Goal: Task Accomplishment & Management: Use online tool/utility

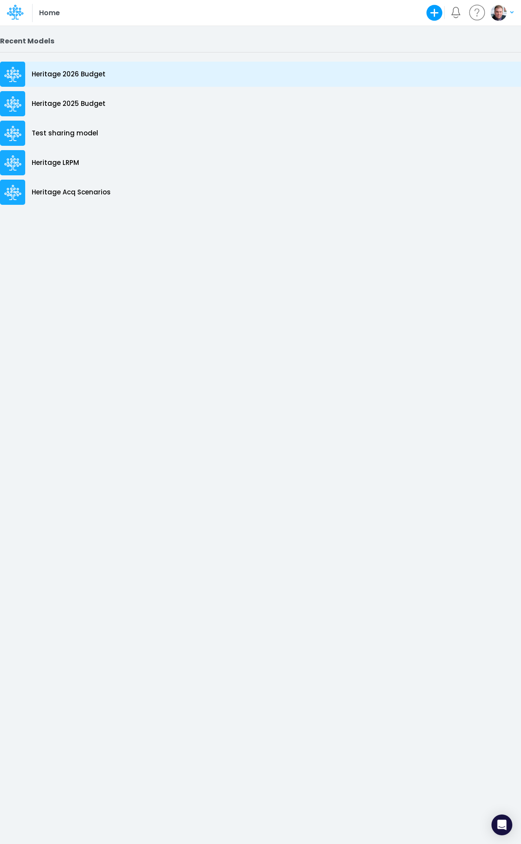
click at [69, 66] on div "Heritage 2026 Budget" at bounding box center [422, 74] width 844 height 25
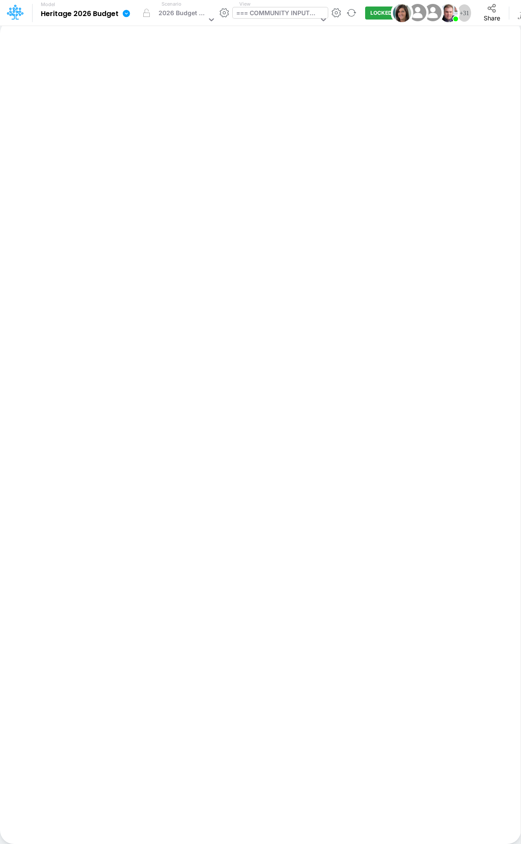
click at [261, 11] on div "=== COMMUNITY INPUTS ===" at bounding box center [277, 13] width 82 height 11
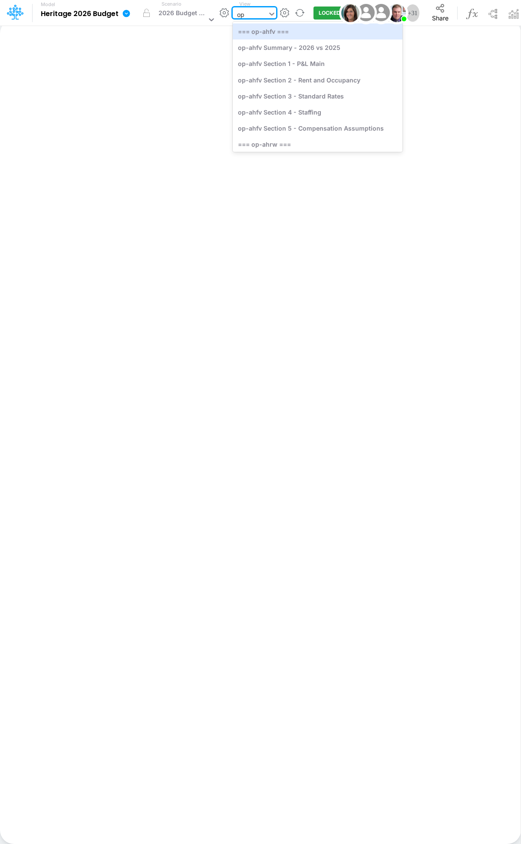
type input "opt"
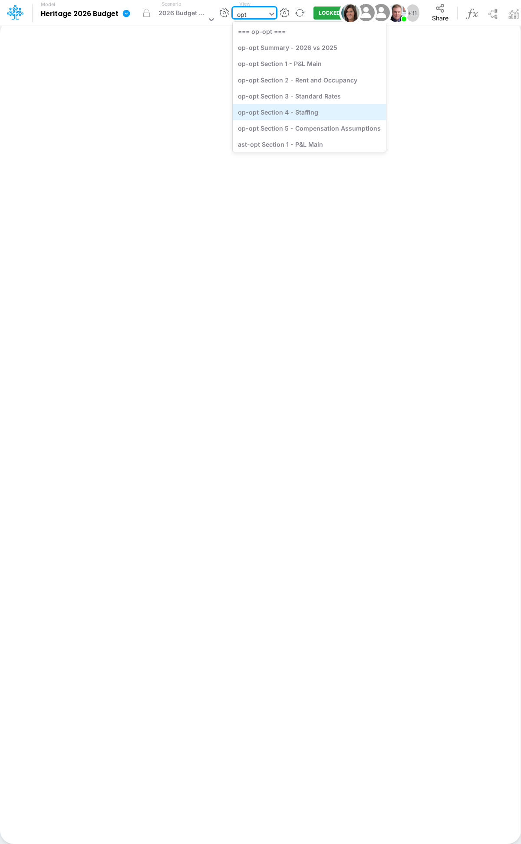
click at [319, 111] on div "op-opt Section 4 - Staffing" at bounding box center [308, 112] width 153 height 16
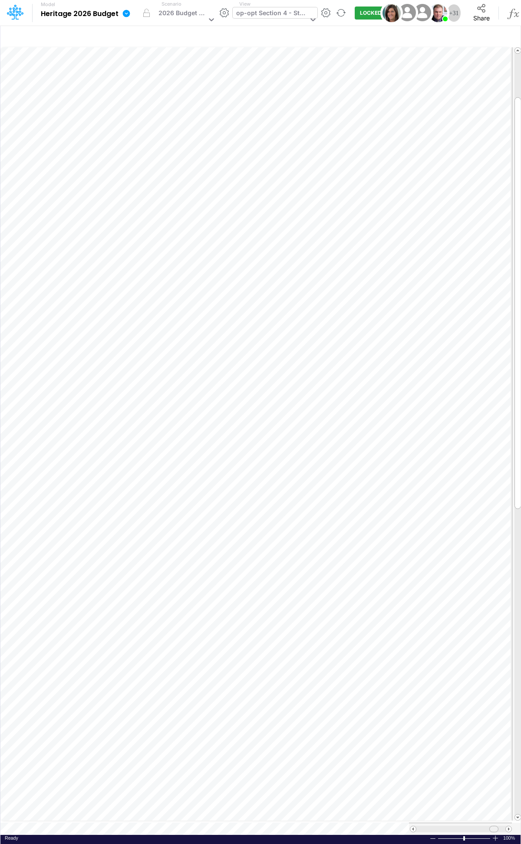
drag, startPoint x: 478, startPoint y: 824, endPoint x: 491, endPoint y: 821, distance: 13.0
click at [466, 377] on div at bounding box center [460, 828] width 103 height 12
click at [414, 377] on span at bounding box center [413, 829] width 6 height 6
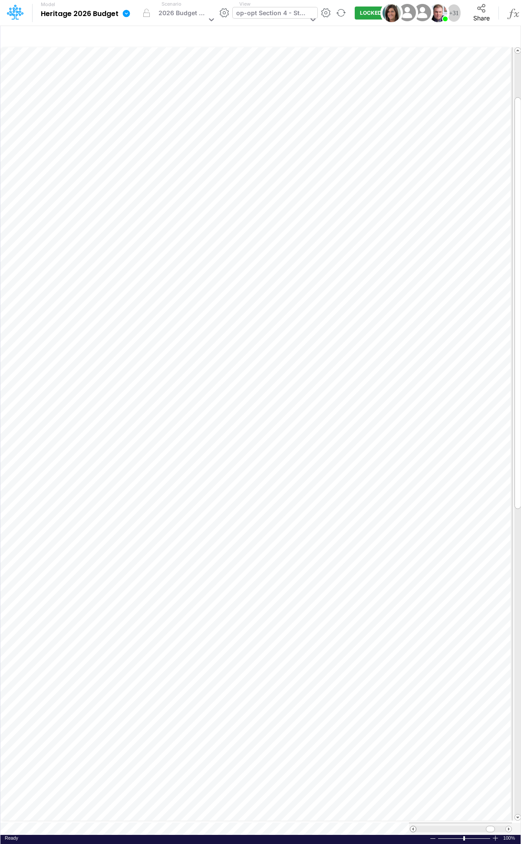
click at [414, 377] on span at bounding box center [413, 829] width 6 height 6
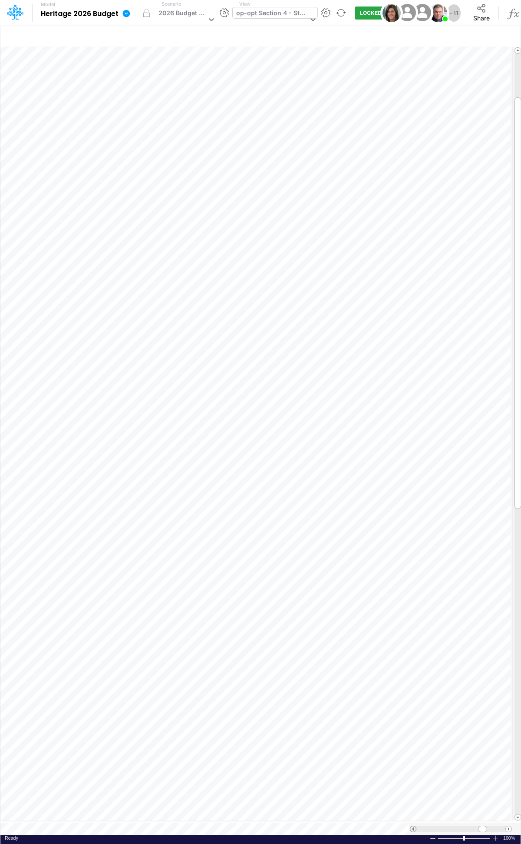
click at [414, 377] on span at bounding box center [413, 829] width 6 height 6
click at [466, 377] on span at bounding box center [508, 829] width 6 height 6
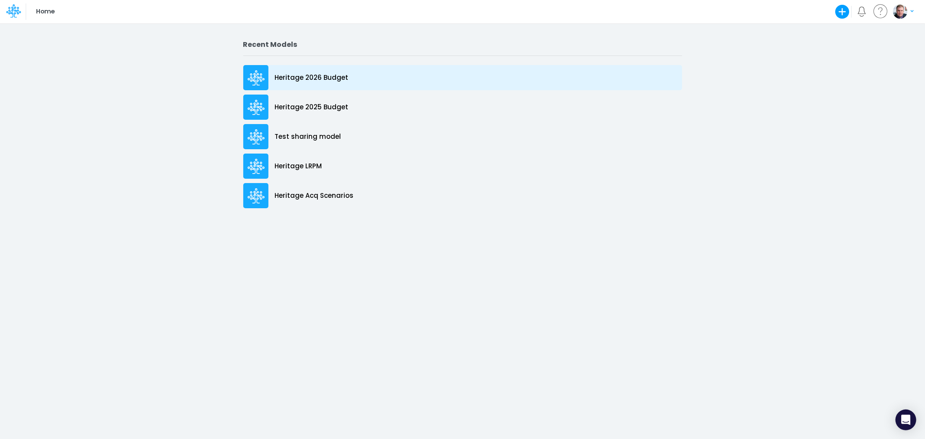
click at [291, 76] on p "Heritage 2026 Budget" at bounding box center [312, 78] width 74 height 10
